Goal: Find contact information: Find contact information

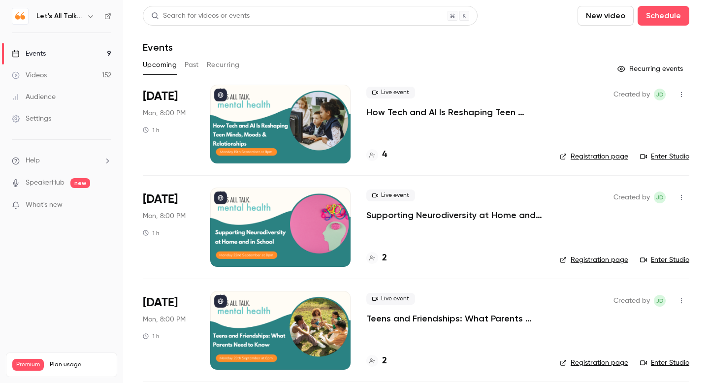
click at [45, 98] on div "Audience" at bounding box center [34, 97] width 44 height 10
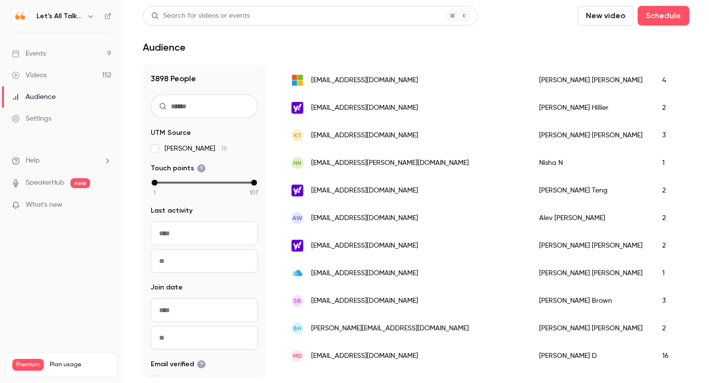
scroll to position [571, 0]
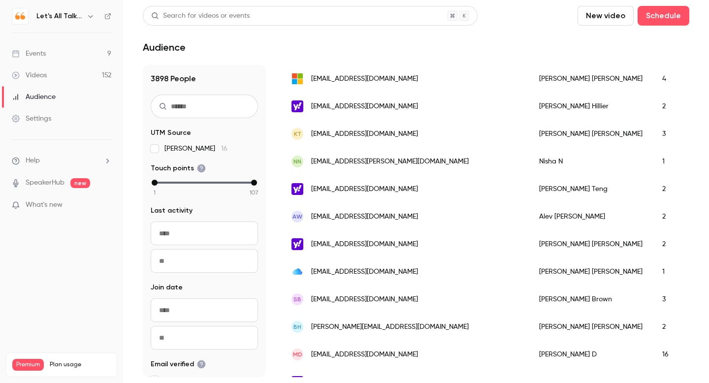
click at [438, 241] on div "[EMAIL_ADDRESS][DOMAIN_NAME]" at bounding box center [406, 245] width 248 height 28
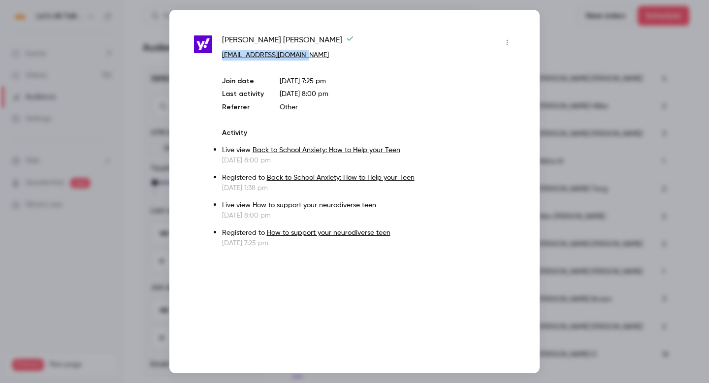
drag, startPoint x: 327, startPoint y: 51, endPoint x: 222, endPoint y: 53, distance: 105.4
click at [222, 53] on p "[EMAIL_ADDRESS][DOMAIN_NAME]" at bounding box center [368, 55] width 293 height 10
copy link "[EMAIL_ADDRESS][DOMAIN_NAME]"
